Goal: Information Seeking & Learning: Learn about a topic

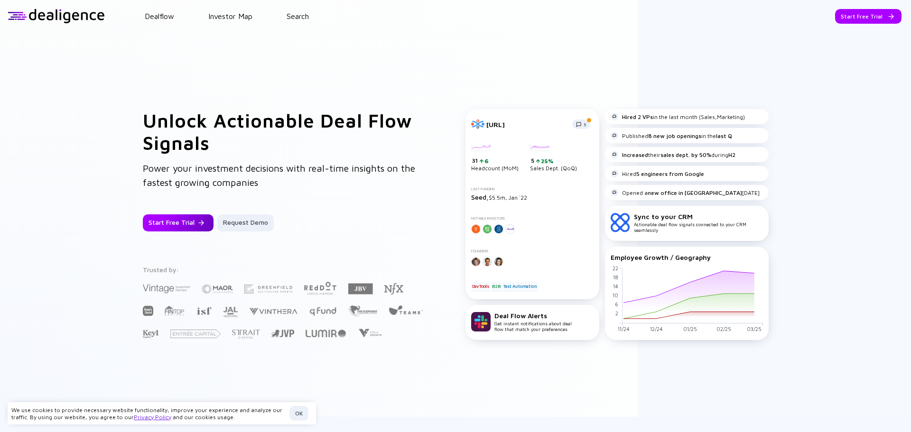
click at [194, 220] on div "Start Free Trial" at bounding box center [178, 222] width 71 height 17
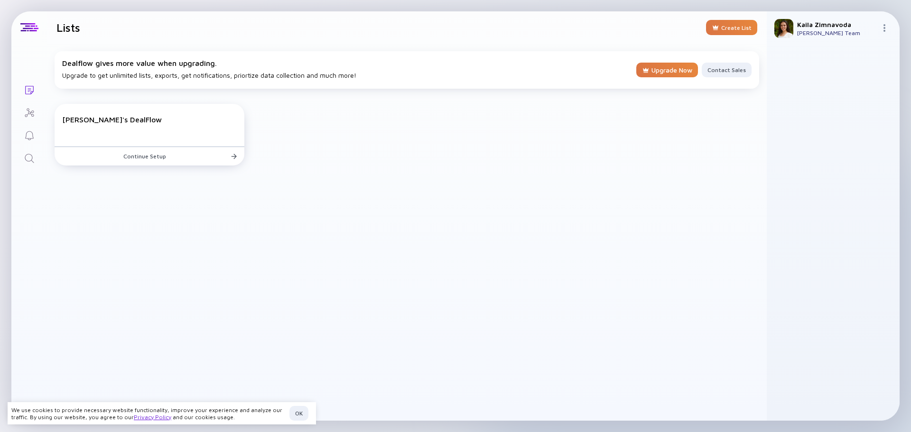
click at [34, 159] on icon "Search" at bounding box center [29, 158] width 11 height 11
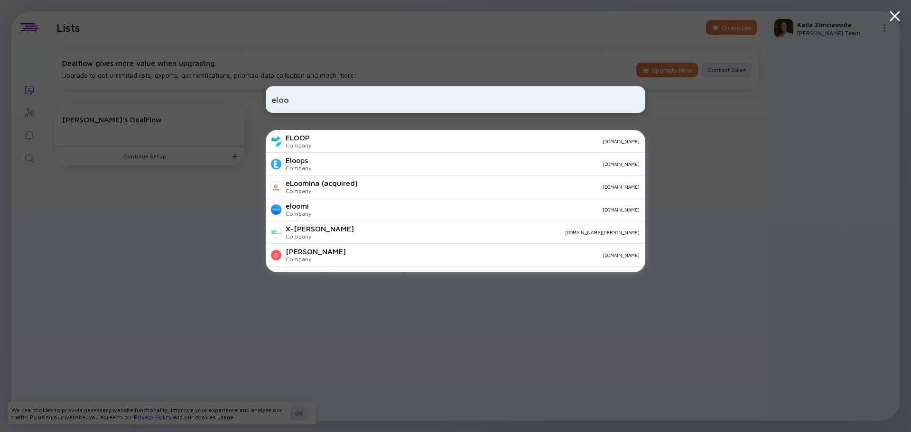
paste input "[URL]"
type input "[URL]"
drag, startPoint x: 304, startPoint y: 101, endPoint x: 239, endPoint y: 102, distance: 65.0
click at [240, 102] on div "[URL] Instruct Company [URL] Elto Dialer Company [URL] Gralio Company [URL] Elo…" at bounding box center [455, 216] width 911 height 432
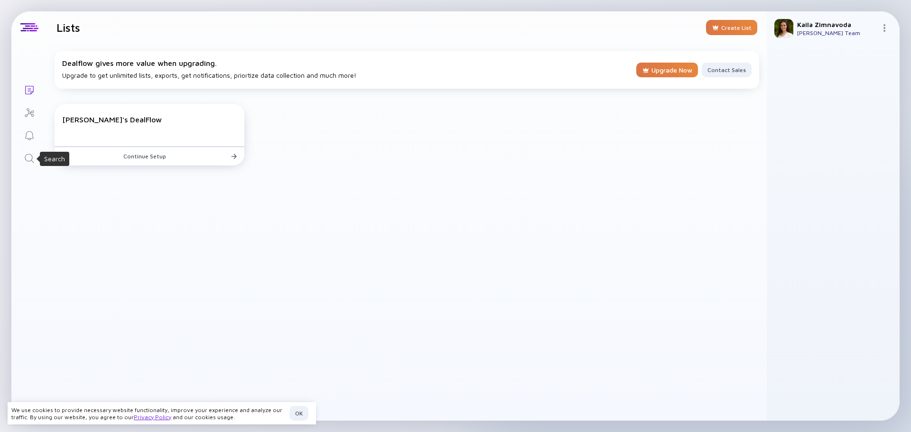
click at [32, 165] on div "Search" at bounding box center [29, 159] width 11 height 13
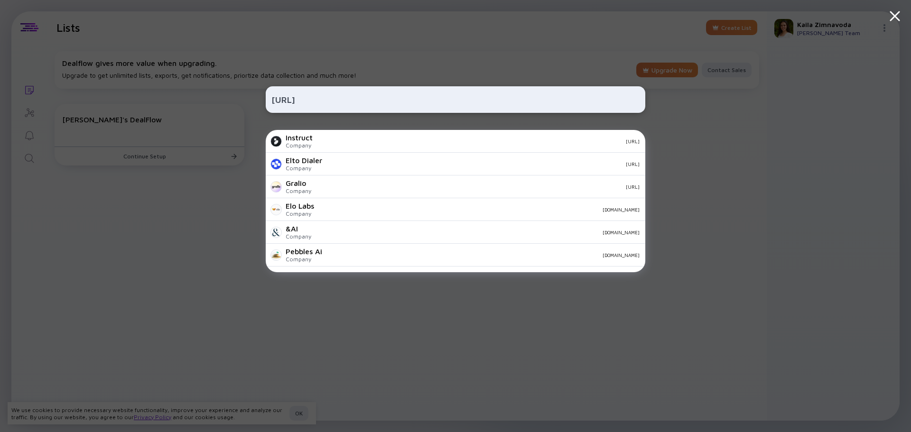
type input "[URL]"
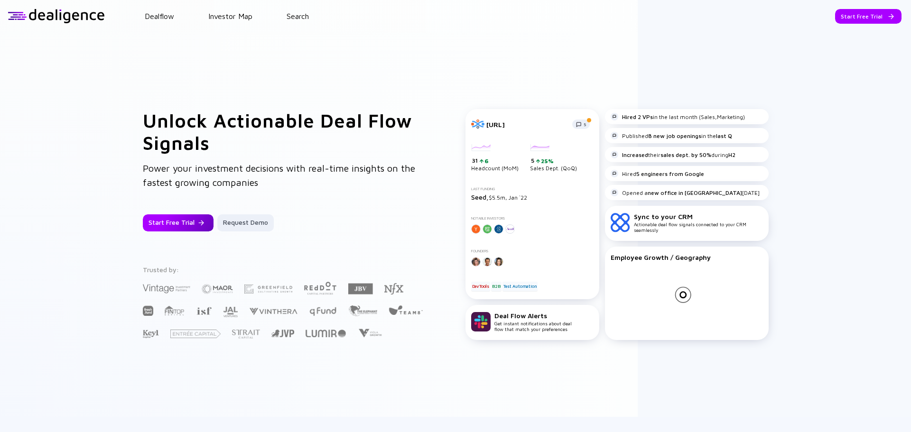
click at [147, 221] on div "Start Free Trial" at bounding box center [178, 222] width 71 height 17
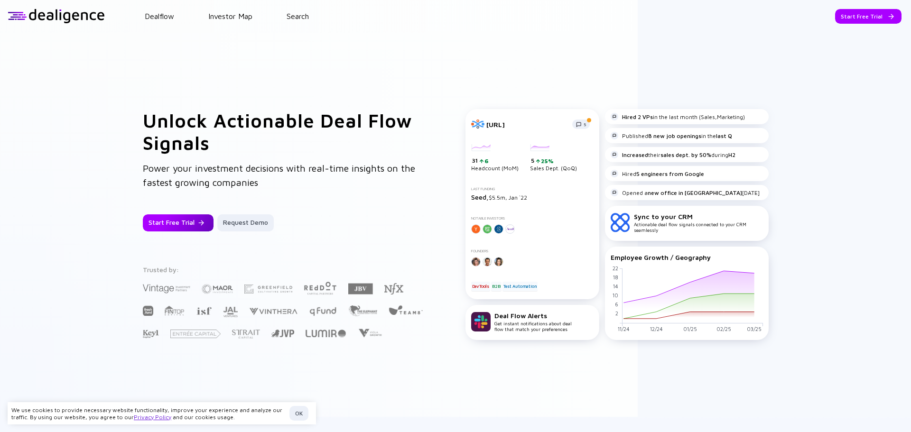
click at [188, 226] on div "Start Free Trial" at bounding box center [178, 222] width 71 height 17
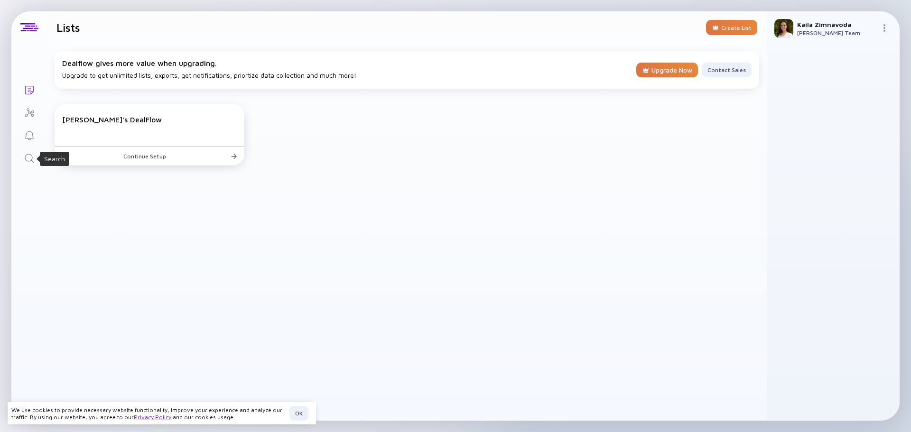
click at [28, 154] on icon "Search" at bounding box center [29, 158] width 9 height 9
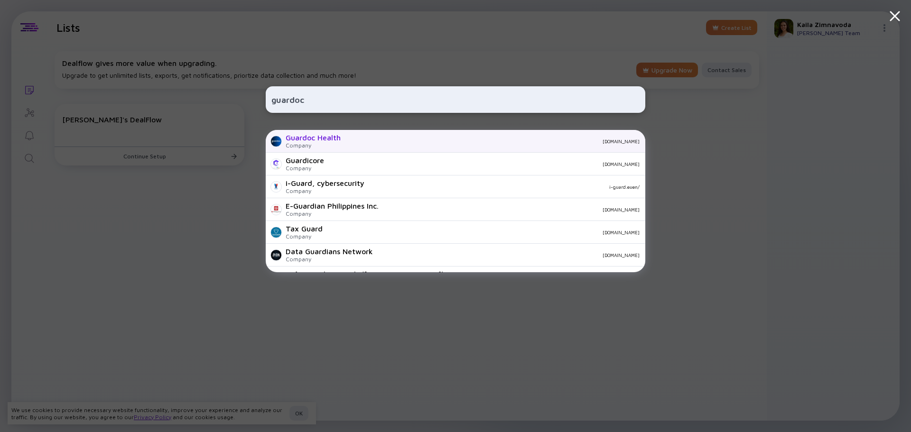
type input "guardoc"
click at [337, 136] on div "Guardoc Health" at bounding box center [313, 137] width 55 height 9
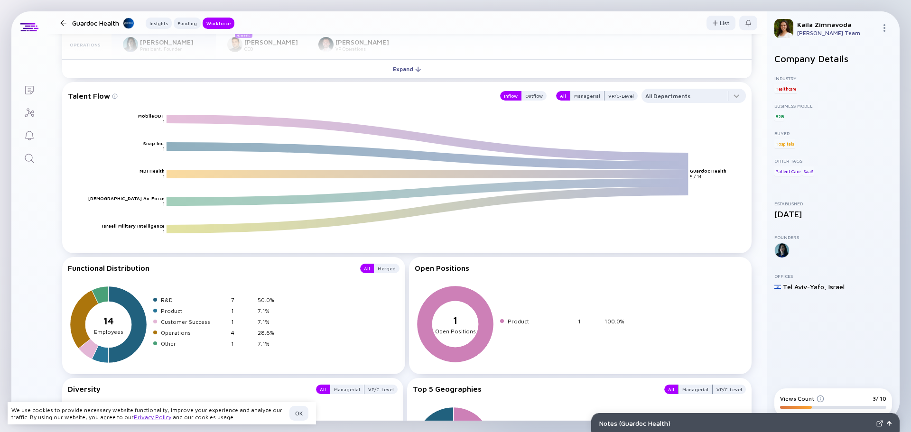
scroll to position [1032, 0]
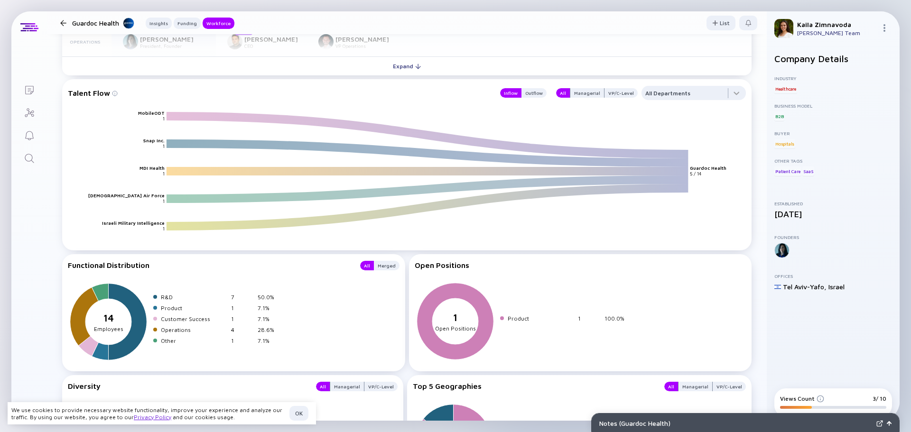
click at [29, 154] on icon "Search" at bounding box center [29, 158] width 9 height 9
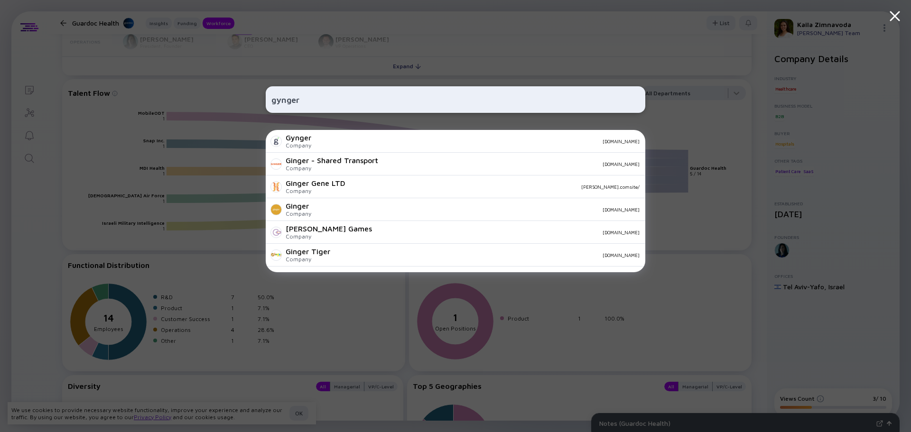
type input "gynger"
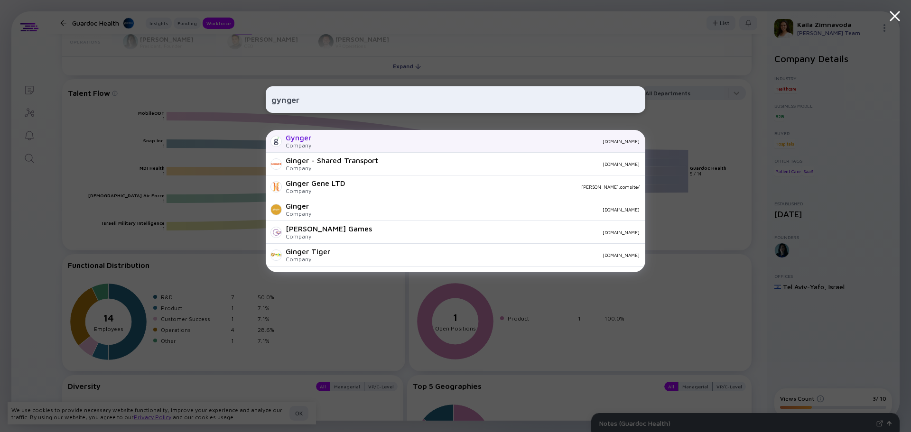
click at [345, 140] on div "gynger.io" at bounding box center [479, 142] width 321 height 6
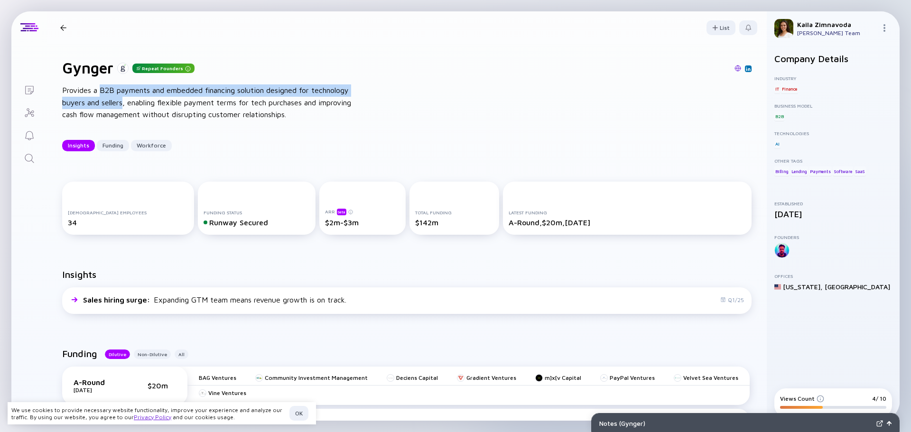
drag, startPoint x: 101, startPoint y: 90, endPoint x: 124, endPoint y: 99, distance: 24.5
click at [124, 99] on div "Provides a B2B payments and embedded financing solution designed for technology…" at bounding box center [214, 102] width 304 height 37
copy div "B2B payments and embedded financing solution designed for technology buyers and…"
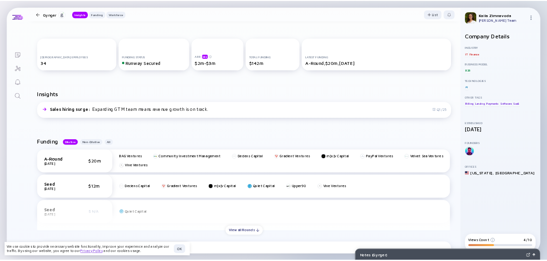
scroll to position [119, 0]
